Goal: Download file/media

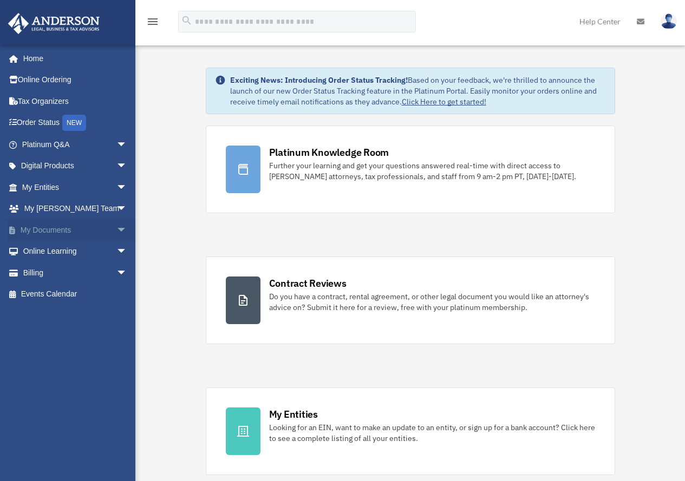
click at [60, 229] on link "My Documents arrow_drop_down" at bounding box center [76, 230] width 136 height 22
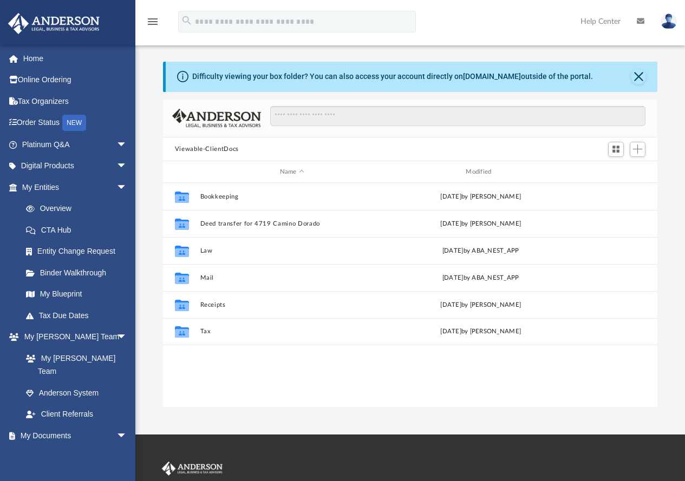
scroll to position [238, 486]
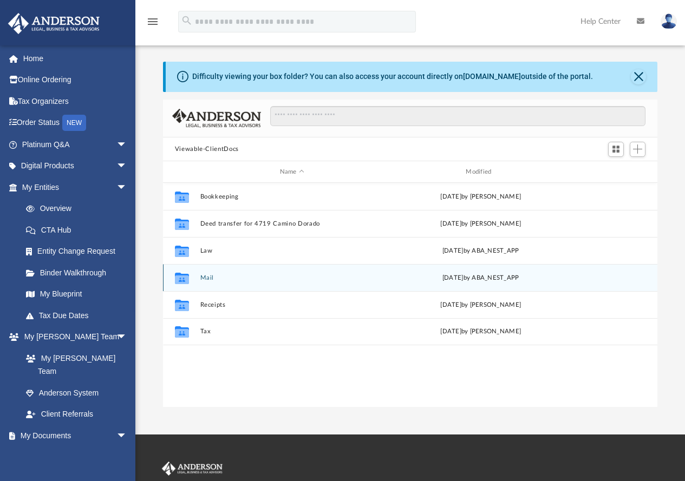
click at [205, 277] on button "Mail" at bounding box center [292, 278] width 184 height 7
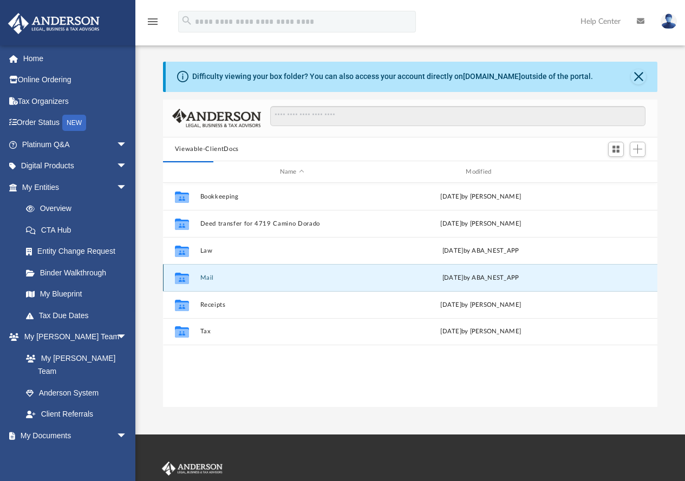
click at [205, 277] on button "Mail" at bounding box center [292, 278] width 184 height 7
click at [207, 276] on button "Mail" at bounding box center [292, 278] width 184 height 7
click at [174, 280] on icon "Collaborated Folder" at bounding box center [181, 278] width 17 height 17
click at [207, 280] on button "Mail" at bounding box center [292, 278] width 184 height 7
click at [642, 74] on button "Close" at bounding box center [638, 76] width 15 height 15
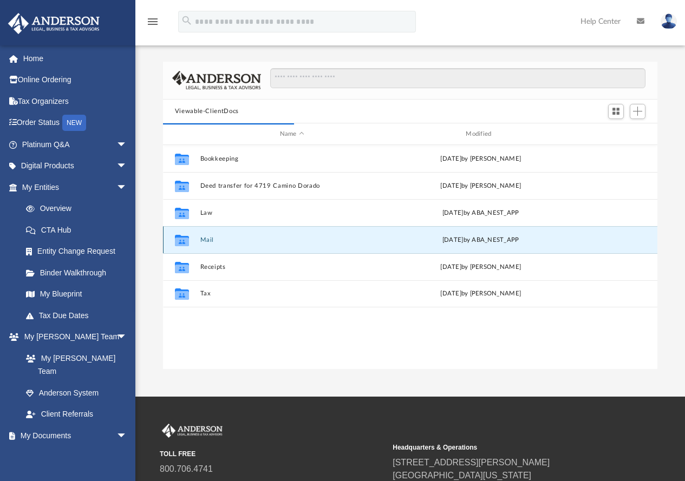
click at [205, 240] on button "Mail" at bounding box center [292, 240] width 184 height 7
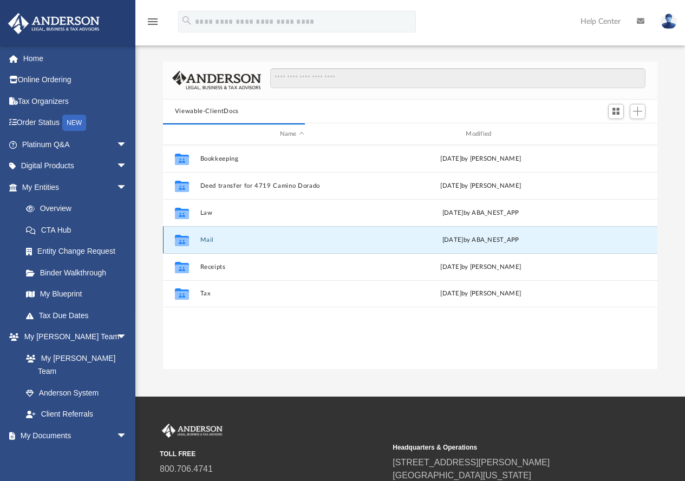
click at [205, 240] on button "Mail" at bounding box center [292, 240] width 184 height 7
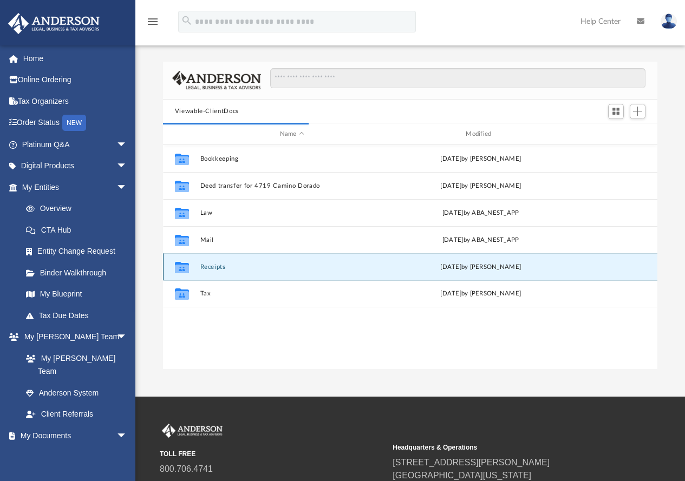
click at [214, 265] on button "Receipts" at bounding box center [292, 267] width 184 height 7
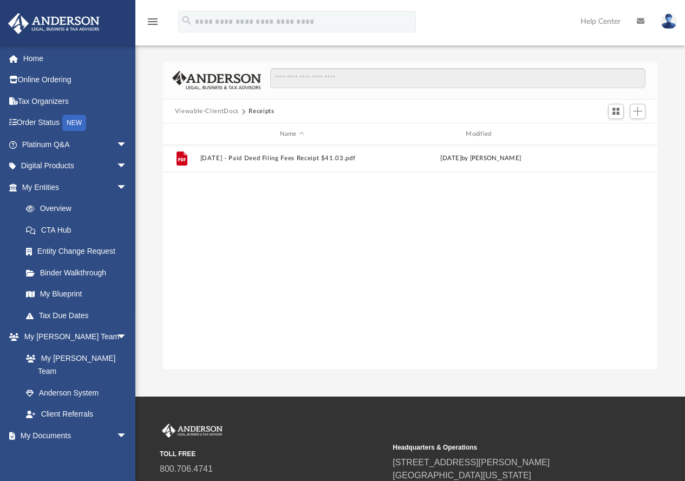
click at [214, 265] on div "File [DATE] - Paid Deed Filing Fees Receipt $41.03.pdf [DATE] by [PERSON_NAME]" at bounding box center [410, 257] width 495 height 224
click at [224, 109] on button "Viewable-ClientDocs" at bounding box center [207, 112] width 64 height 10
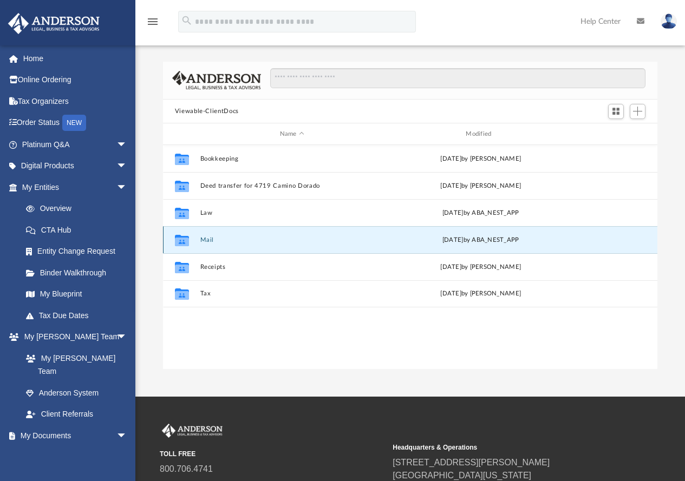
click at [208, 243] on button "Mail" at bounding box center [292, 240] width 184 height 7
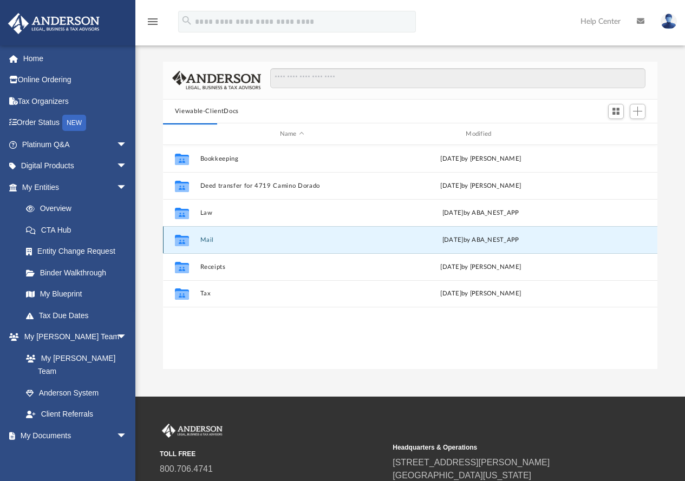
click at [208, 243] on button "Mail" at bounding box center [292, 240] width 184 height 7
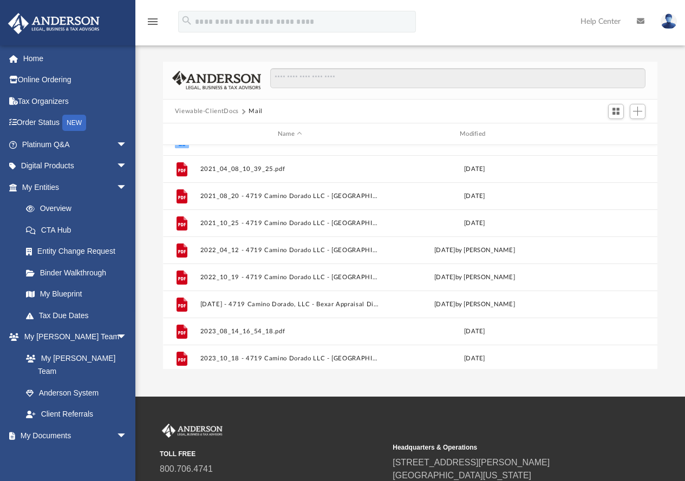
scroll to position [0, 0]
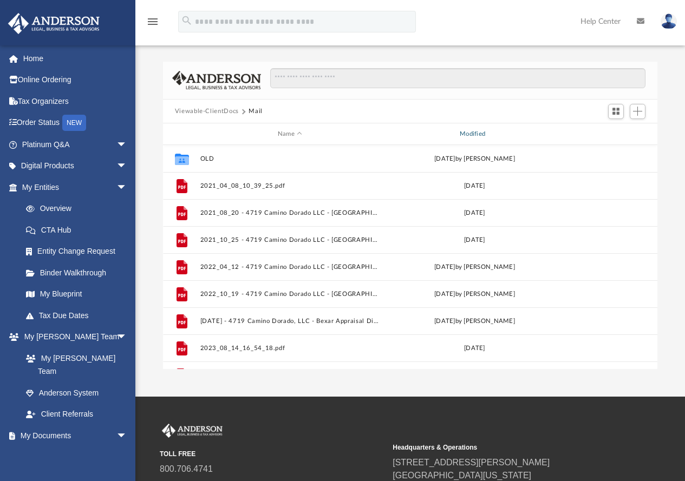
click at [480, 135] on div "Modified" at bounding box center [475, 134] width 180 height 10
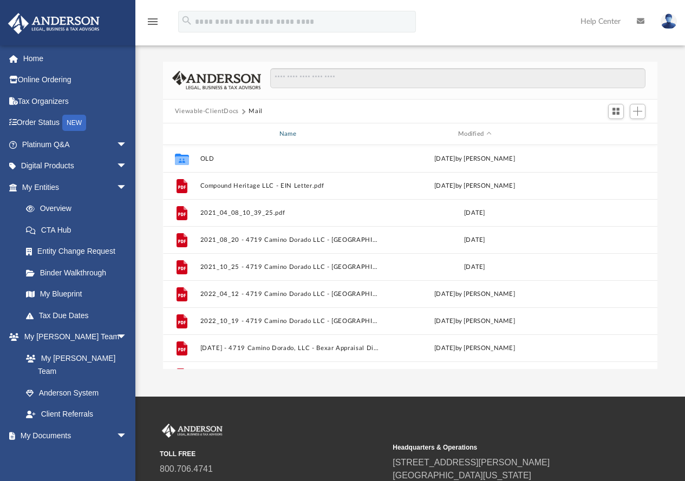
click at [281, 133] on div "Name" at bounding box center [289, 134] width 180 height 10
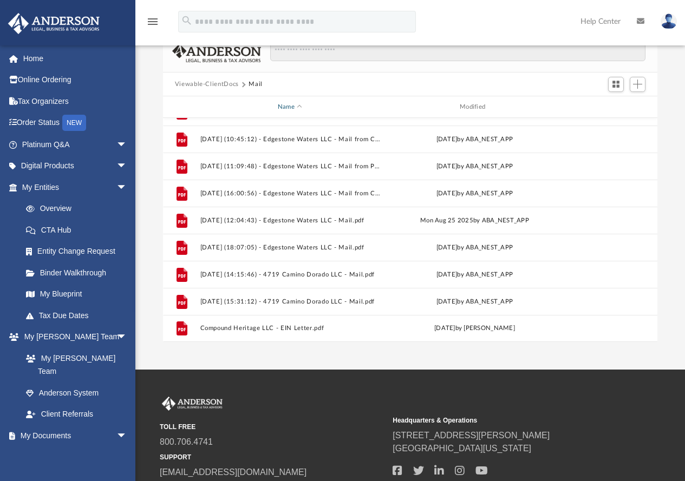
scroll to position [54, 0]
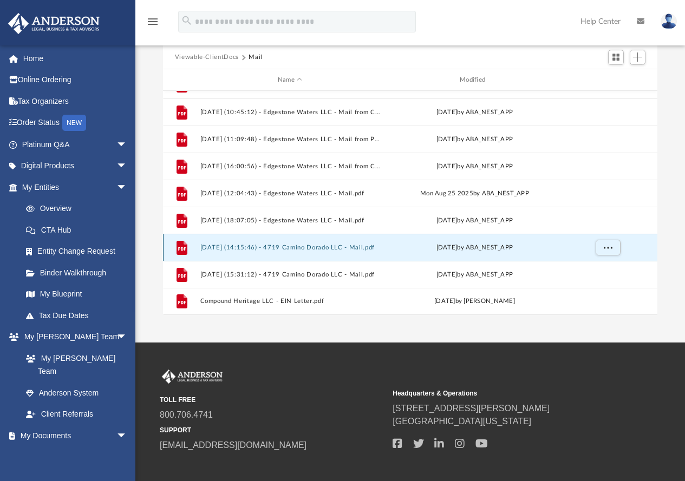
click at [226, 247] on button "[DATE] (14:15:46) - 4719 Camino Dorado LLC - Mail.pdf" at bounding box center [290, 247] width 180 height 7
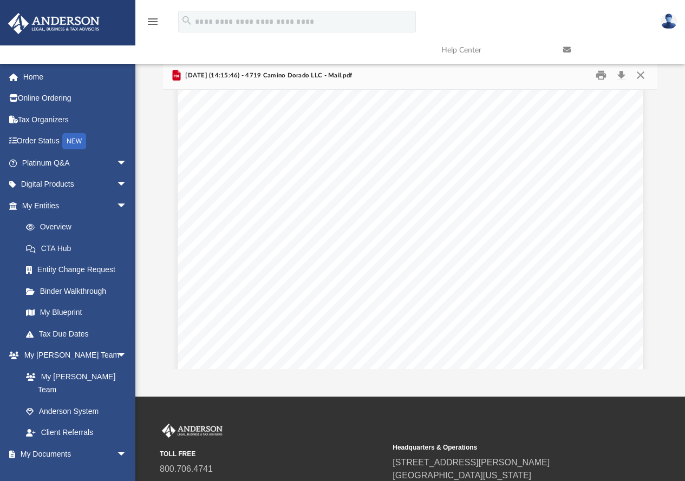
scroll to position [0, 0]
click at [622, 75] on button "Download" at bounding box center [620, 75] width 19 height 17
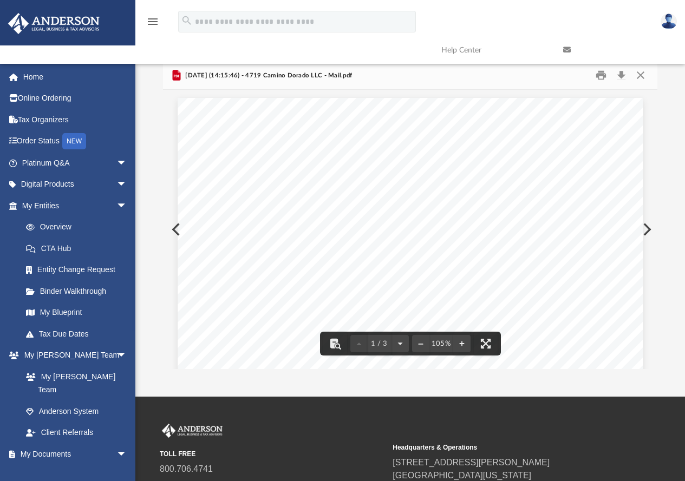
click at [178, 229] on div "Page 1" at bounding box center [410, 397] width 465 height 599
click at [644, 77] on button "Close" at bounding box center [640, 75] width 19 height 17
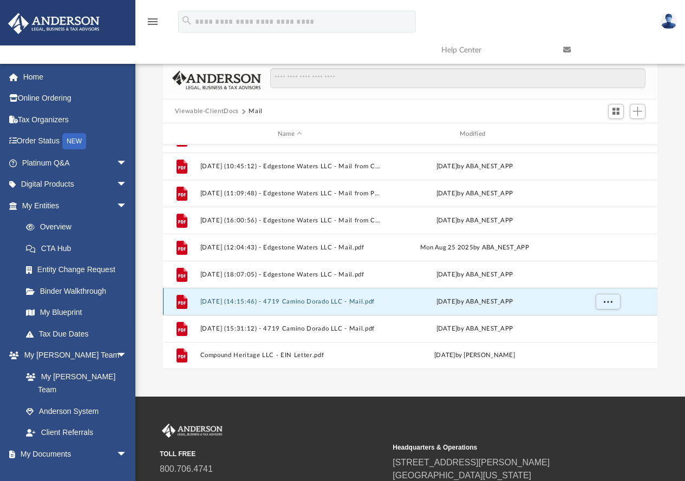
click at [306, 299] on button "[DATE] (14:15:46) - 4719 Camino Dorado LLC - Mail.pdf" at bounding box center [290, 301] width 180 height 7
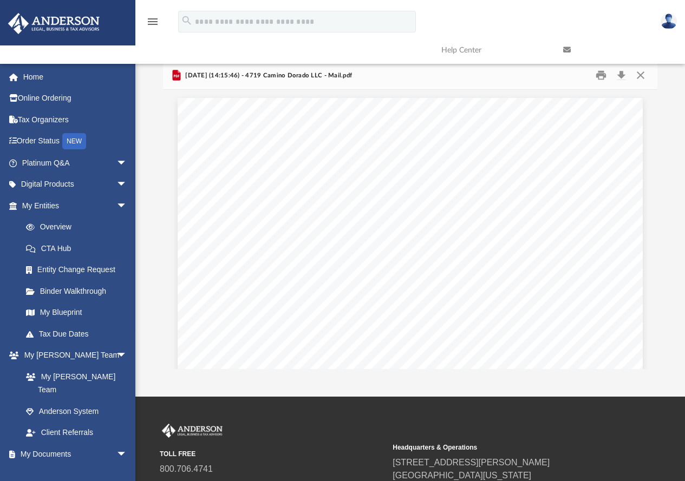
click at [642, 71] on link at bounding box center [616, 50] width 122 height 43
click at [642, 75] on button "Close" at bounding box center [640, 75] width 19 height 17
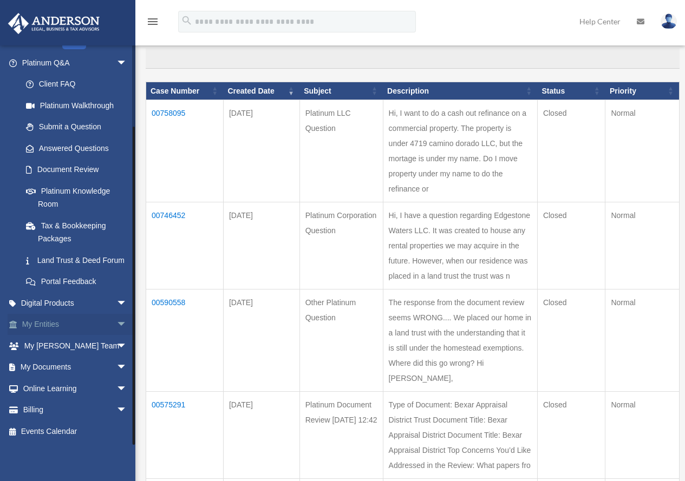
scroll to position [217, 0]
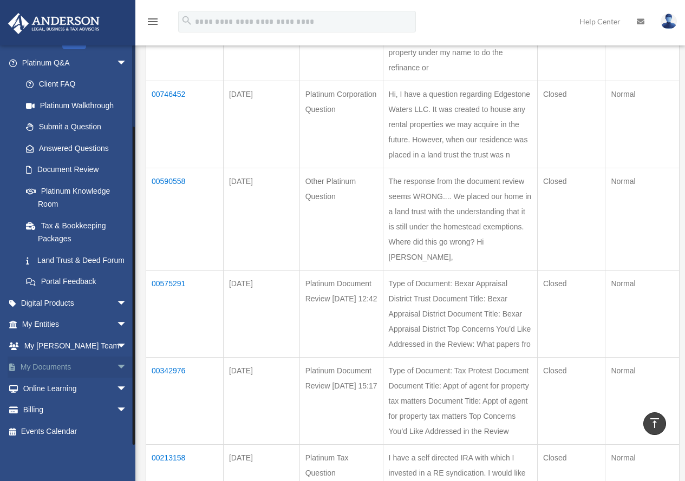
click at [53, 368] on link "My Documents arrow_drop_down" at bounding box center [76, 368] width 136 height 22
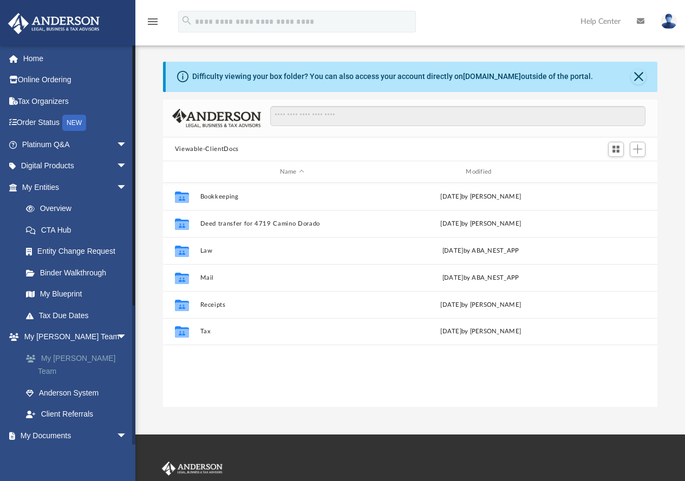
scroll to position [238, 486]
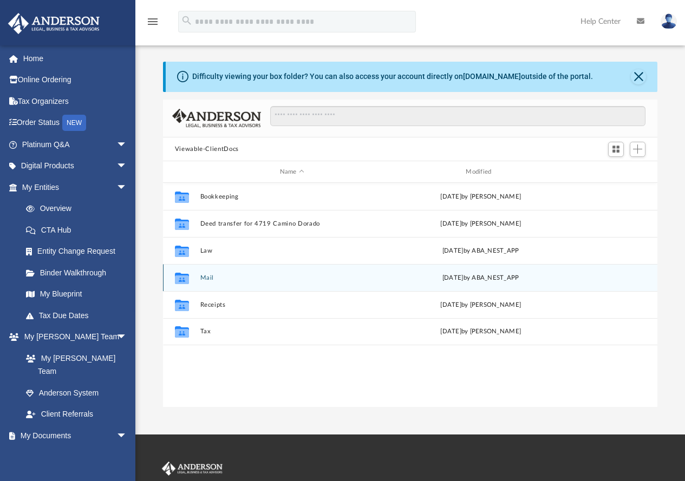
click at [211, 276] on button "Mail" at bounding box center [292, 278] width 184 height 7
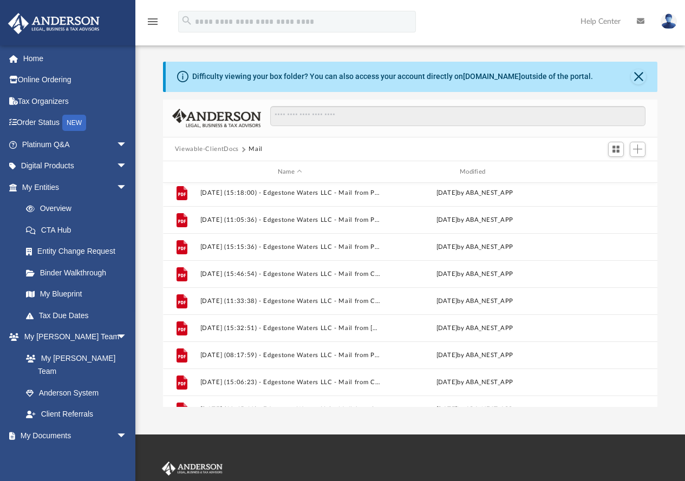
scroll to position [913, 0]
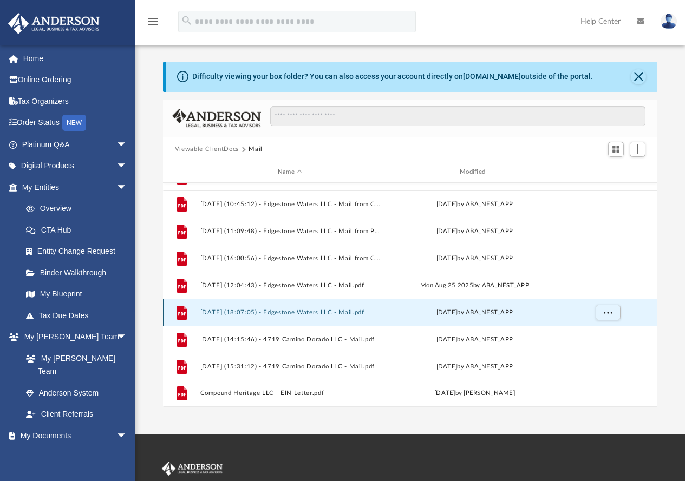
click at [318, 314] on button "[DATE] (18:07:05) - Edgestone Waters LLC - Mail.pdf" at bounding box center [290, 312] width 180 height 7
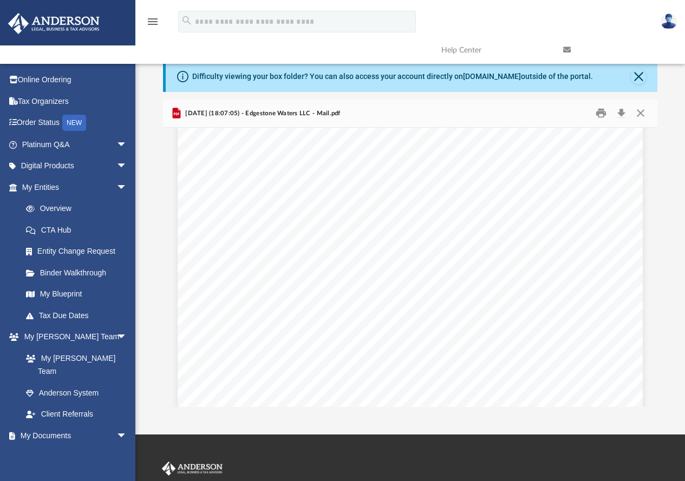
scroll to position [0, 0]
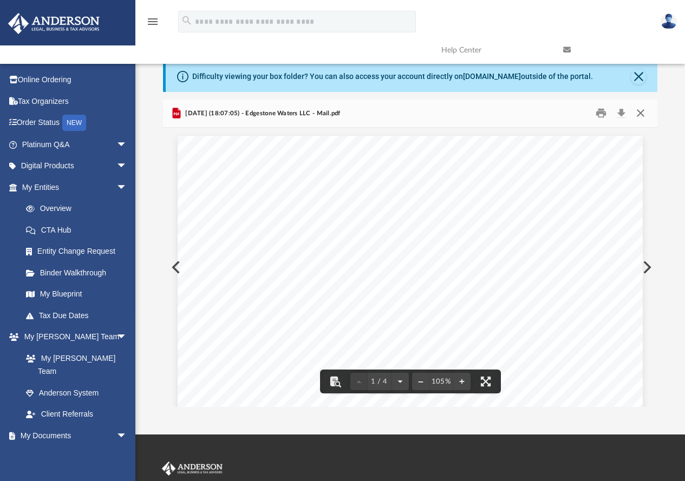
click at [640, 116] on button "Close" at bounding box center [640, 113] width 19 height 17
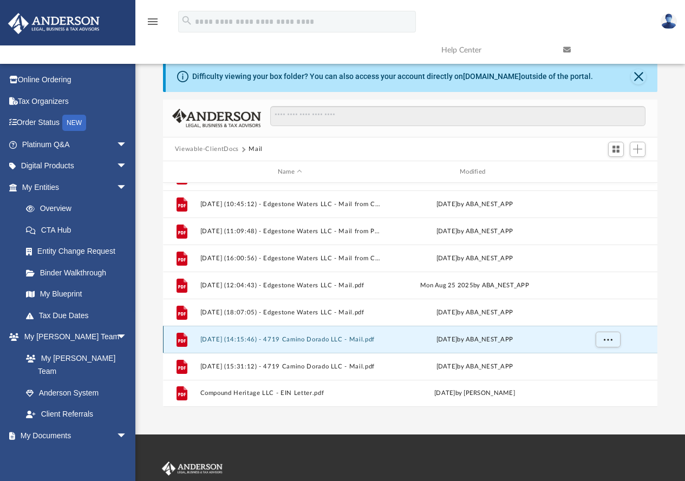
click at [262, 339] on button "[DATE] (14:15:46) - 4719 Camino Dorado LLC - Mail.pdf" at bounding box center [290, 339] width 180 height 7
